Goal: Task Accomplishment & Management: Use online tool/utility

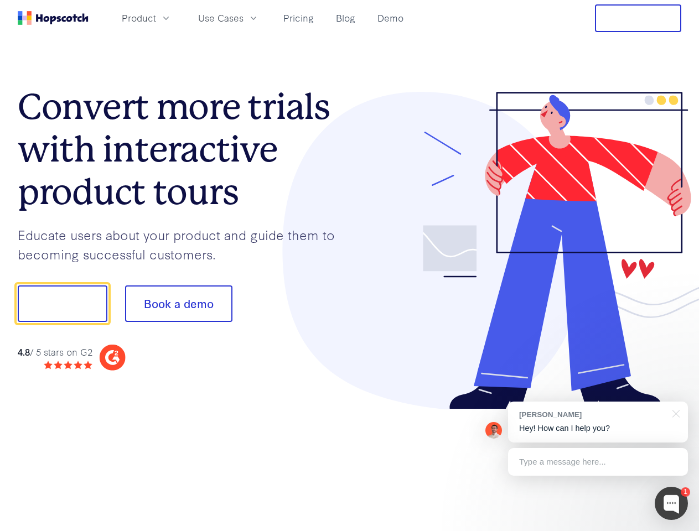
click at [350, 266] on div at bounding box center [516, 251] width 332 height 318
click at [156, 18] on span "Product" at bounding box center [139, 18] width 34 height 14
click at [244, 18] on span "Use Cases" at bounding box center [220, 18] width 45 height 14
click at [638, 18] on button "Free Trial" at bounding box center [638, 18] width 86 height 28
click at [62, 304] on button "Show me!" at bounding box center [63, 304] width 90 height 37
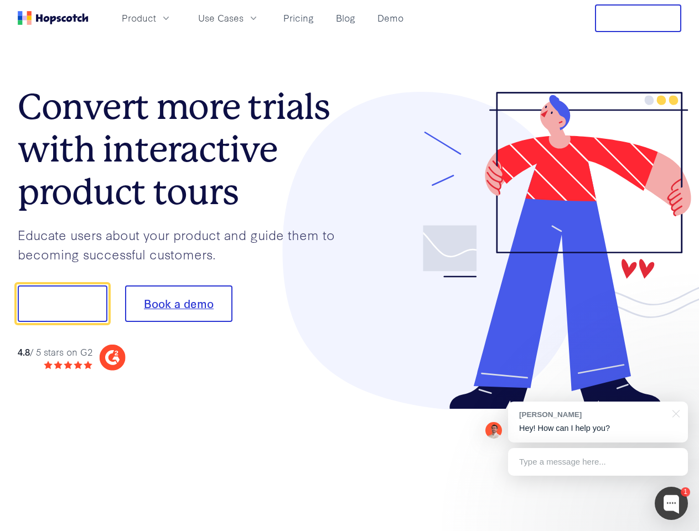
click at [178, 304] on button "Book a demo" at bounding box center [178, 304] width 107 height 37
click at [671, 504] on div at bounding box center [671, 503] width 33 height 33
click at [598, 422] on div "[PERSON_NAME] Hey! How can I help you?" at bounding box center [598, 422] width 180 height 41
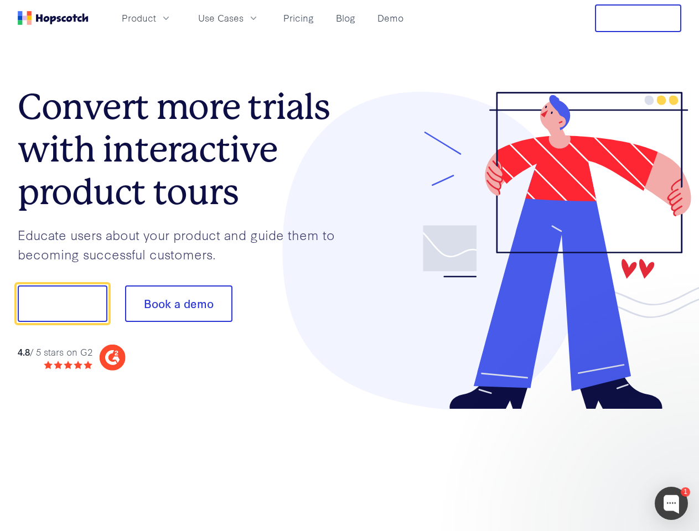
click at [674, 413] on div at bounding box center [584, 302] width 208 height 369
click at [598, 462] on div at bounding box center [584, 376] width 208 height 221
